Goal: Information Seeking & Learning: Learn about a topic

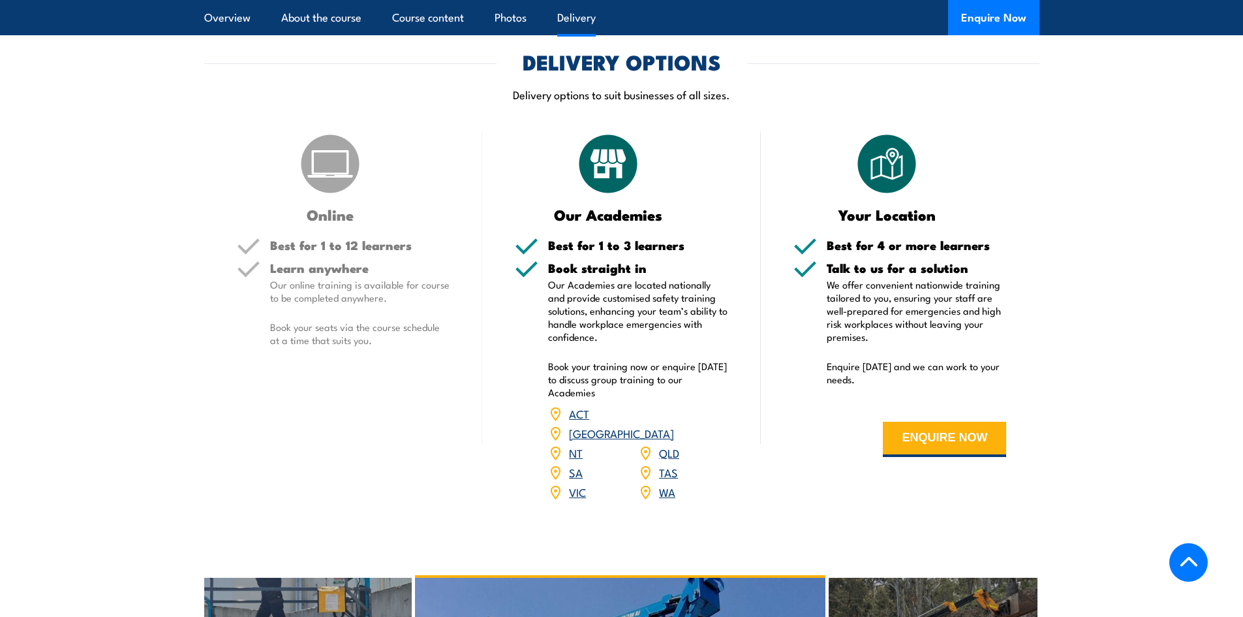
scroll to position [1436, 0]
click at [674, 425] on link "[GEOGRAPHIC_DATA]" at bounding box center [621, 433] width 105 height 16
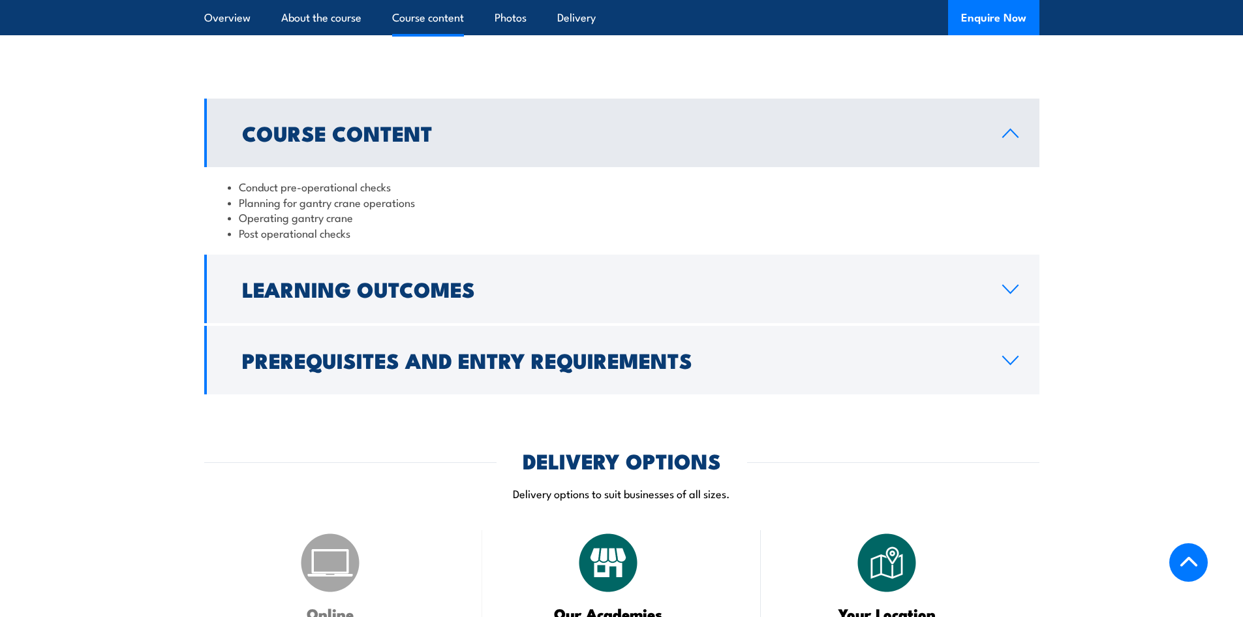
scroll to position [1006, 0]
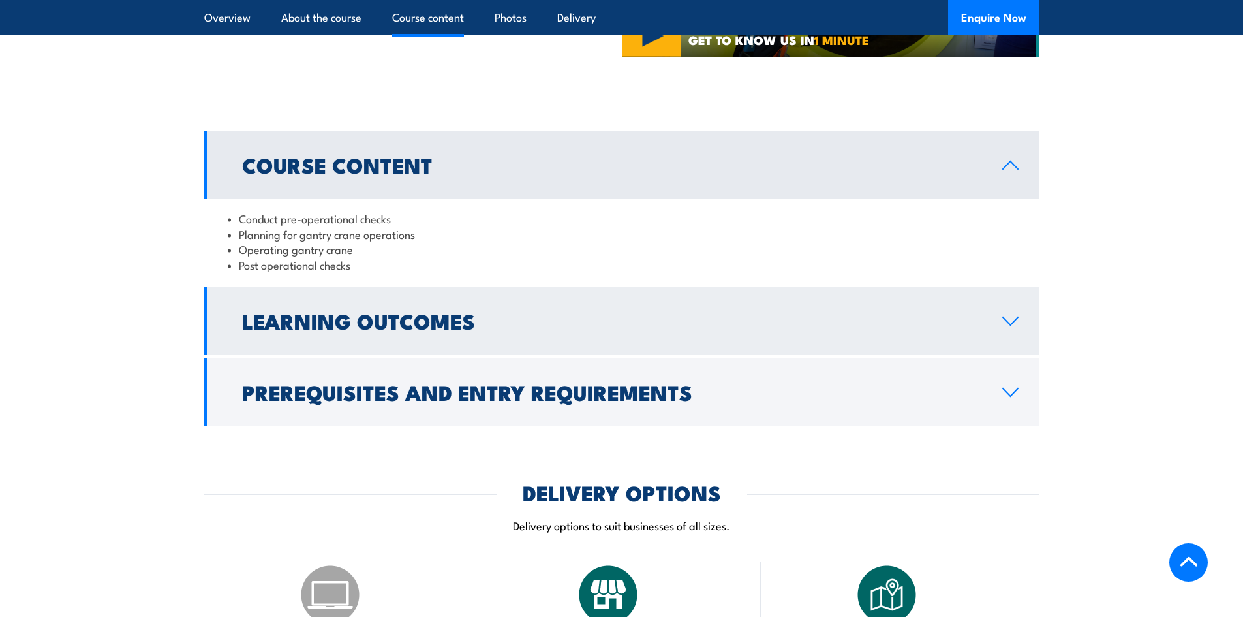
click at [428, 330] on h2 "Learning Outcomes" at bounding box center [611, 320] width 739 height 18
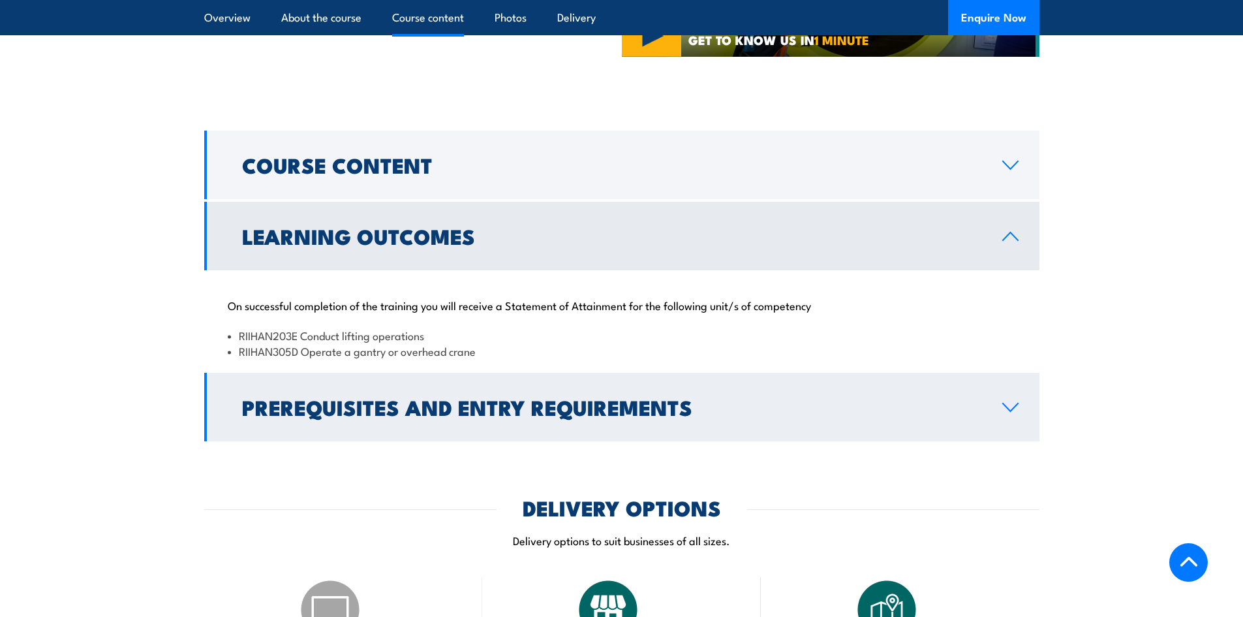
click at [1010, 404] on icon at bounding box center [1011, 407] width 18 height 10
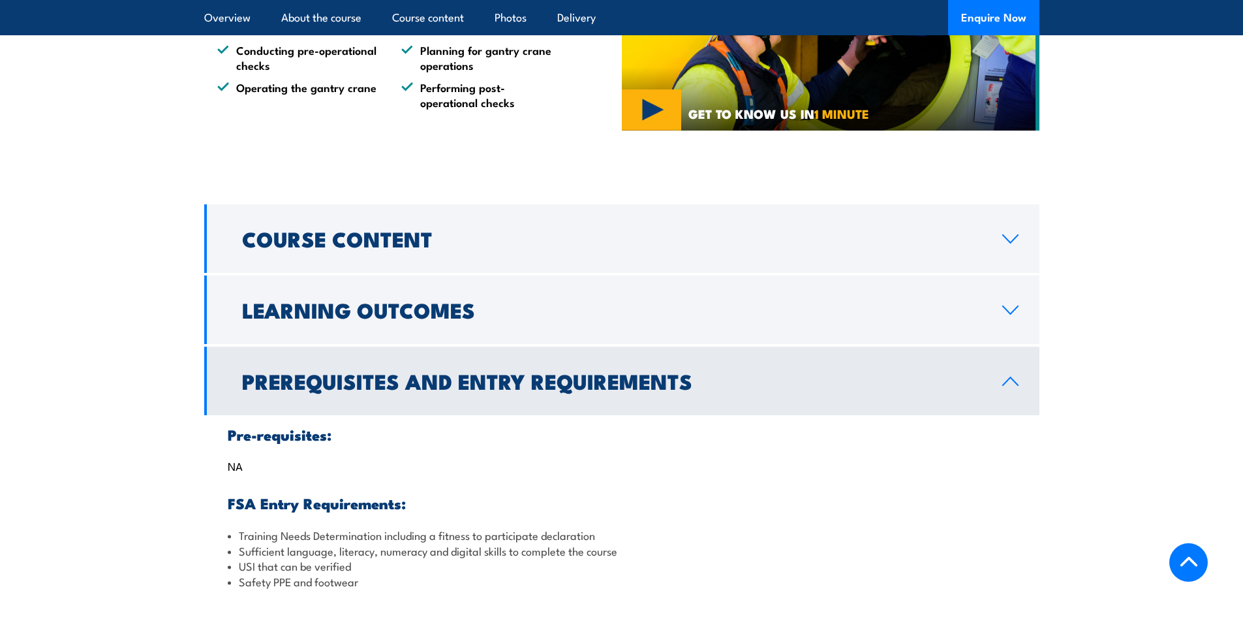
scroll to position [940, 0]
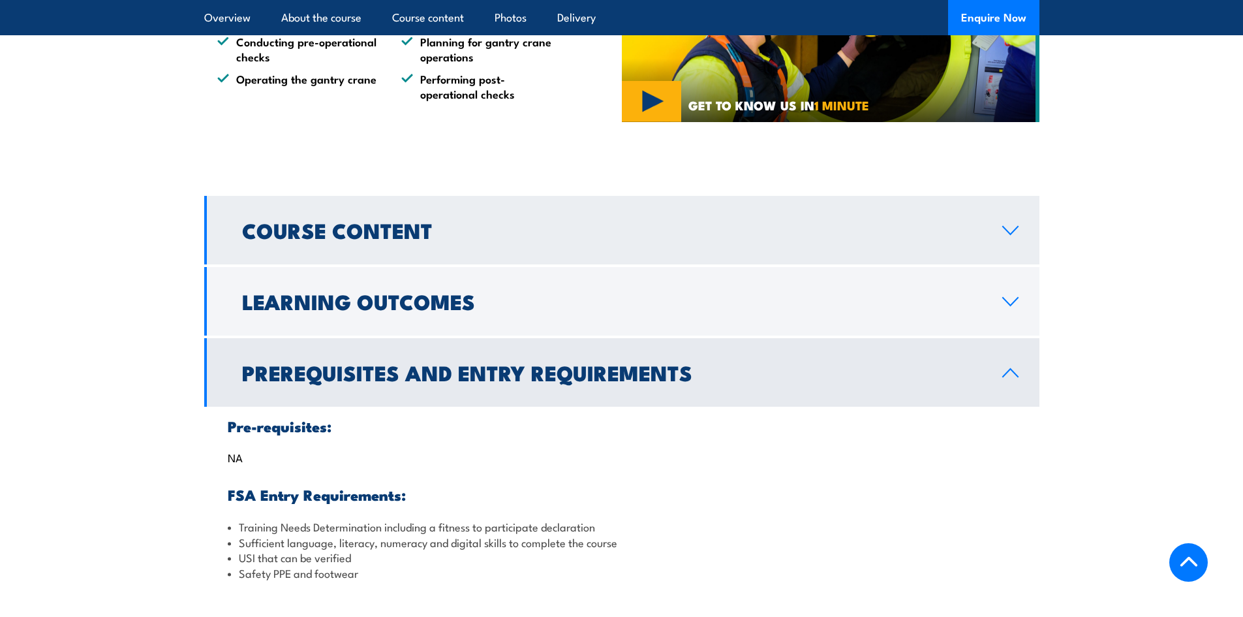
click at [376, 232] on h2 "Course Content" at bounding box center [611, 230] width 739 height 18
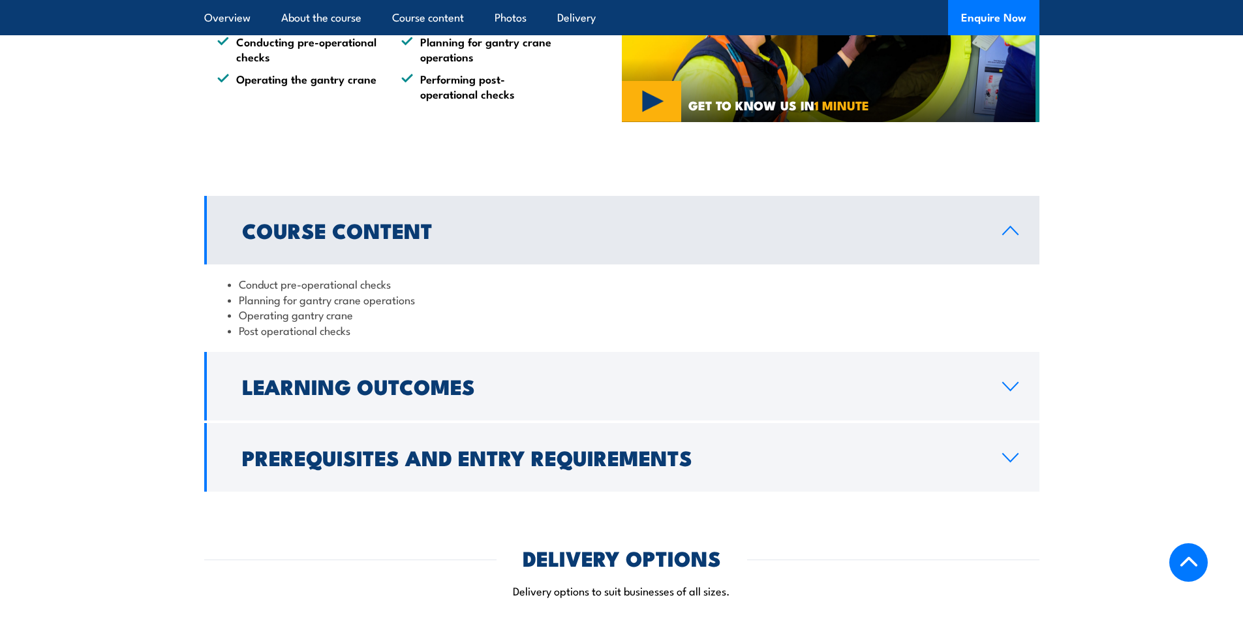
scroll to position [1136, 0]
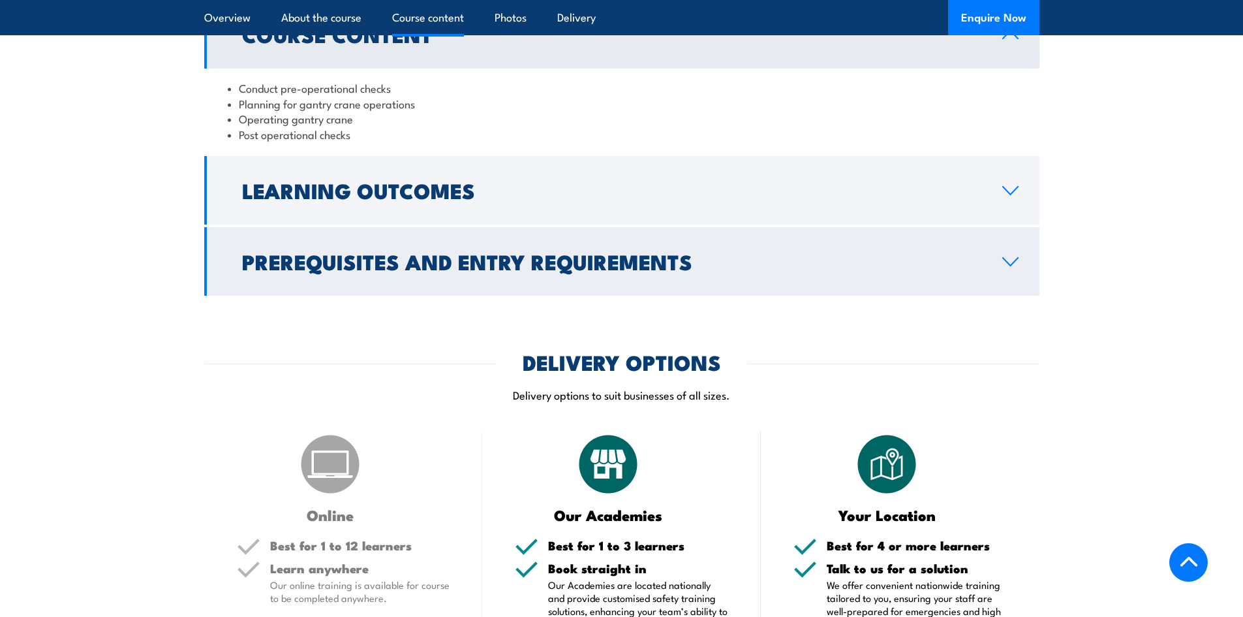
click at [360, 270] on h2 "Prerequisites and Entry Requirements" at bounding box center [611, 261] width 739 height 18
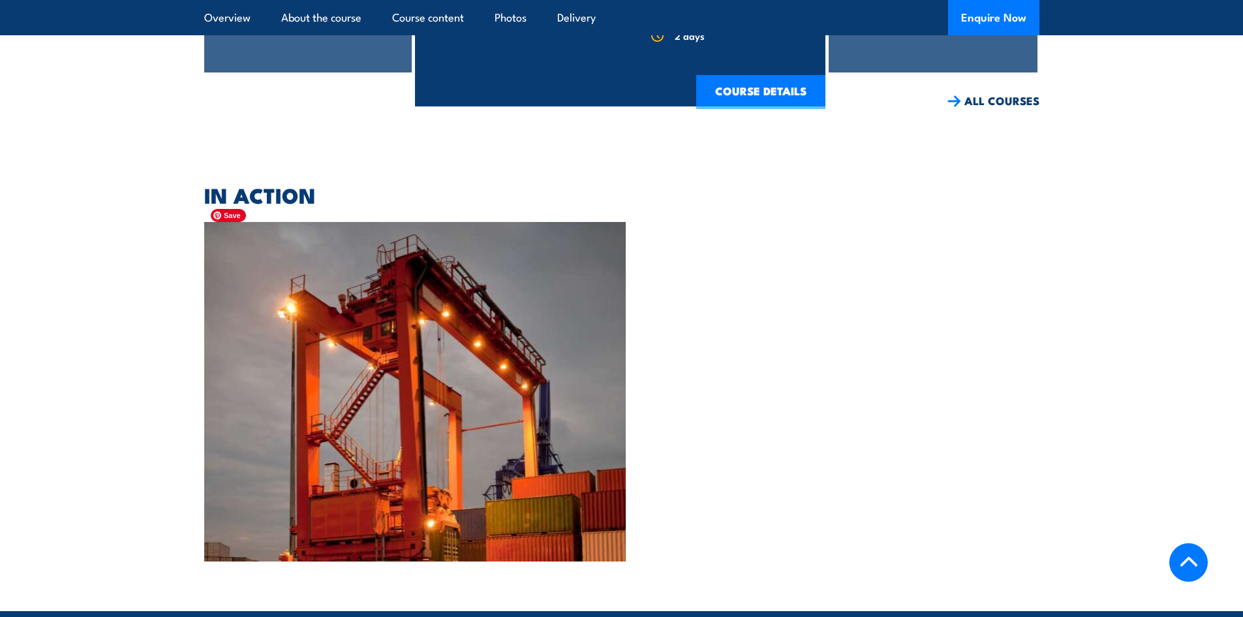
scroll to position [2281, 0]
